Goal: Task Accomplishment & Management: Manage account settings

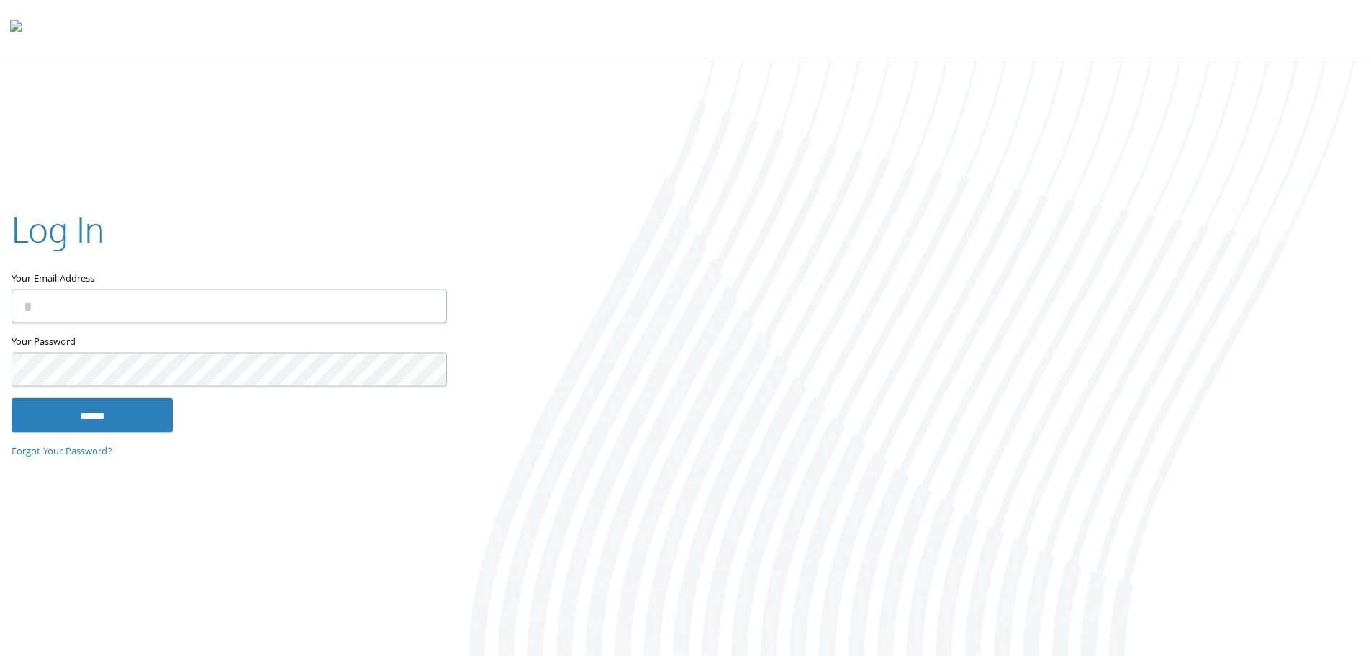
click at [128, 314] on input "Your Email Address" at bounding box center [229, 306] width 435 height 34
type input "**********"
